Goal: Find specific page/section: Find specific page/section

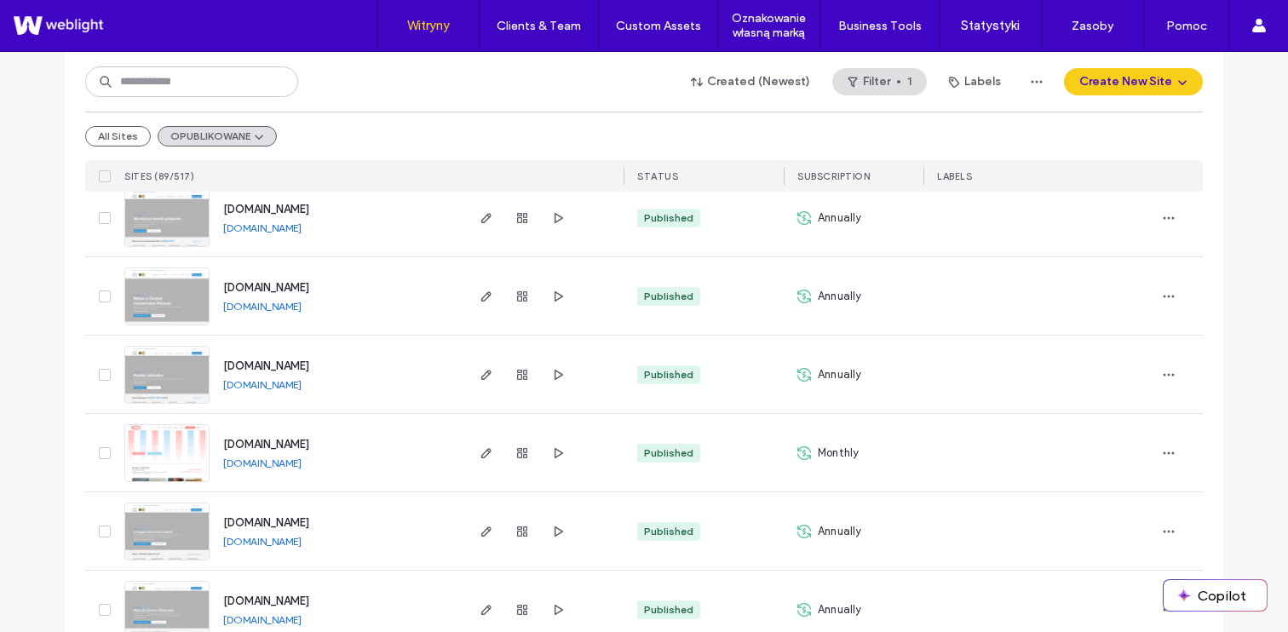
scroll to position [806, 0]
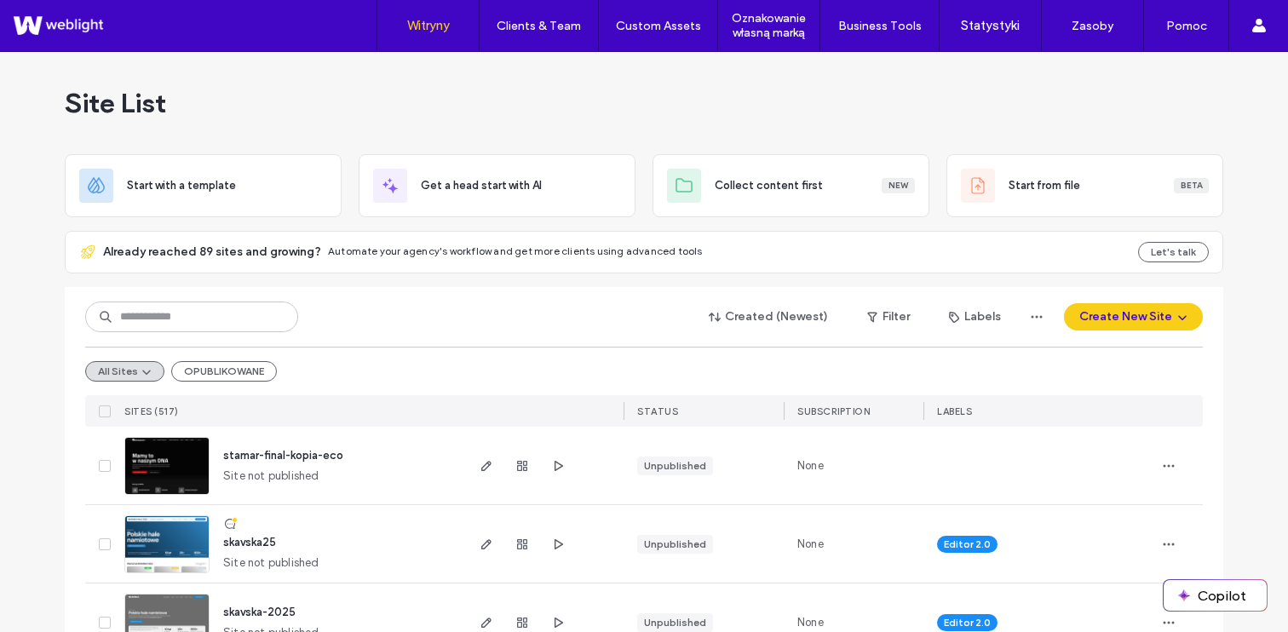
click at [766, 121] on div "Site List" at bounding box center [644, 103] width 1158 height 102
click at [206, 380] on button "OPUBLIKOWANE" at bounding box center [224, 371] width 106 height 20
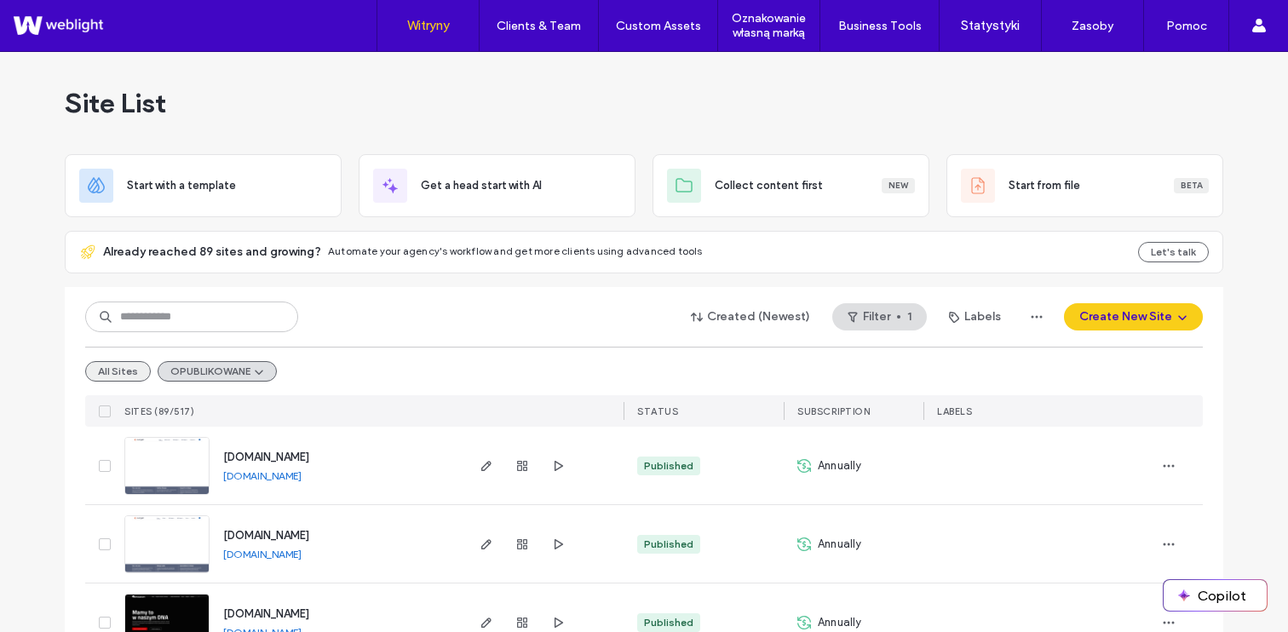
click at [104, 381] on button "All Sites" at bounding box center [118, 371] width 66 height 20
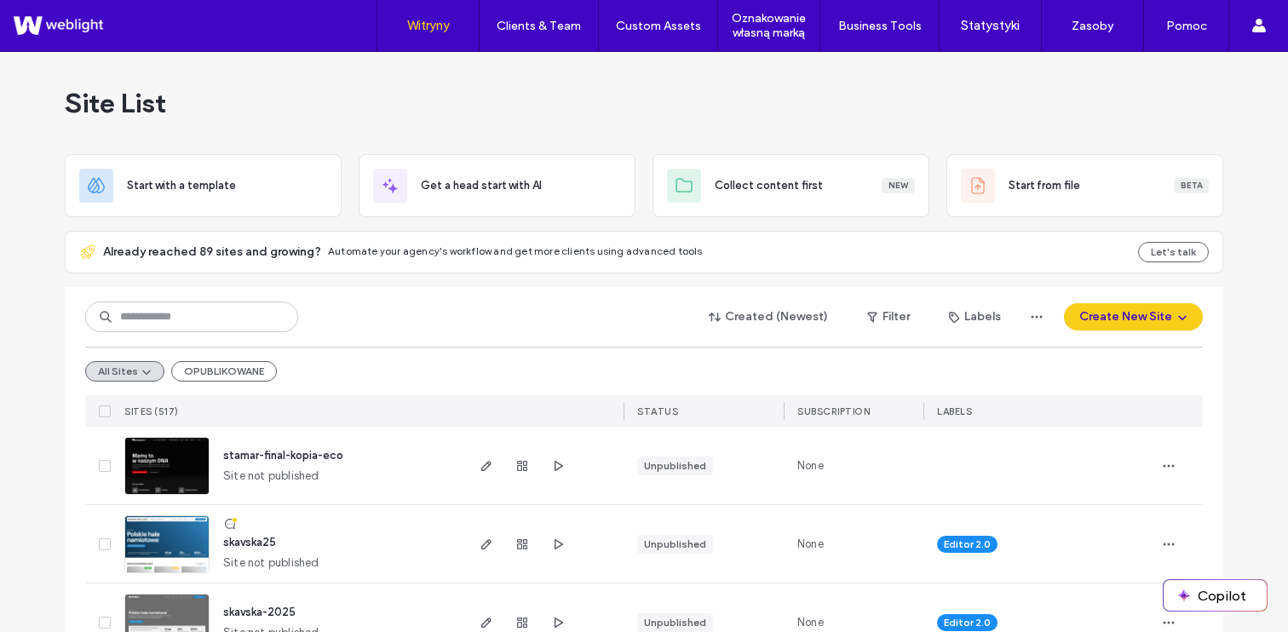
click at [278, 456] on span "stamar-final-kopia-eco" at bounding box center [283, 455] width 120 height 13
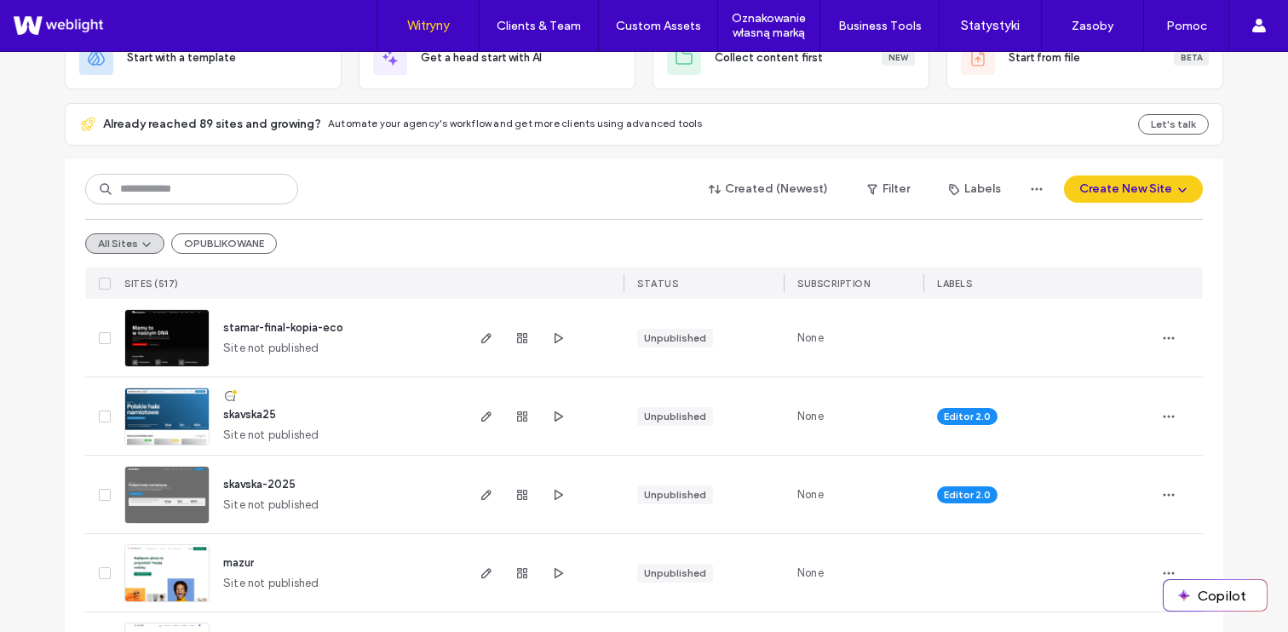
scroll to position [184, 0]
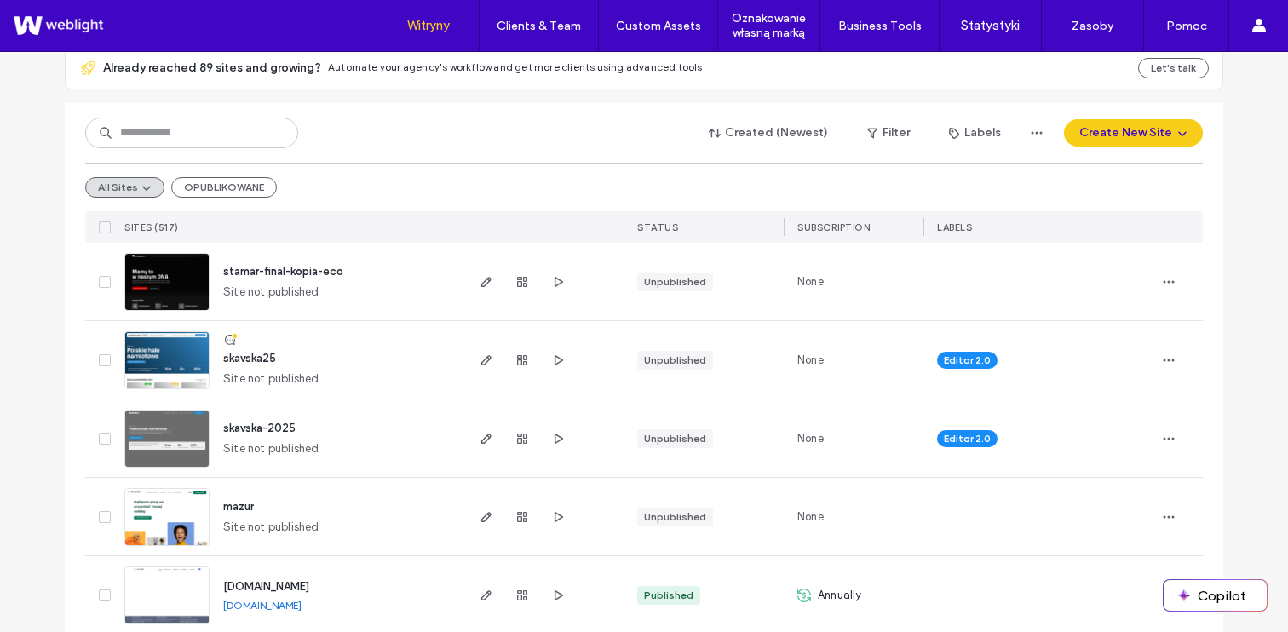
drag, startPoint x: 256, startPoint y: 359, endPoint x: 426, endPoint y: 117, distance: 295.3
